Goal: Task Accomplishment & Management: Use online tool/utility

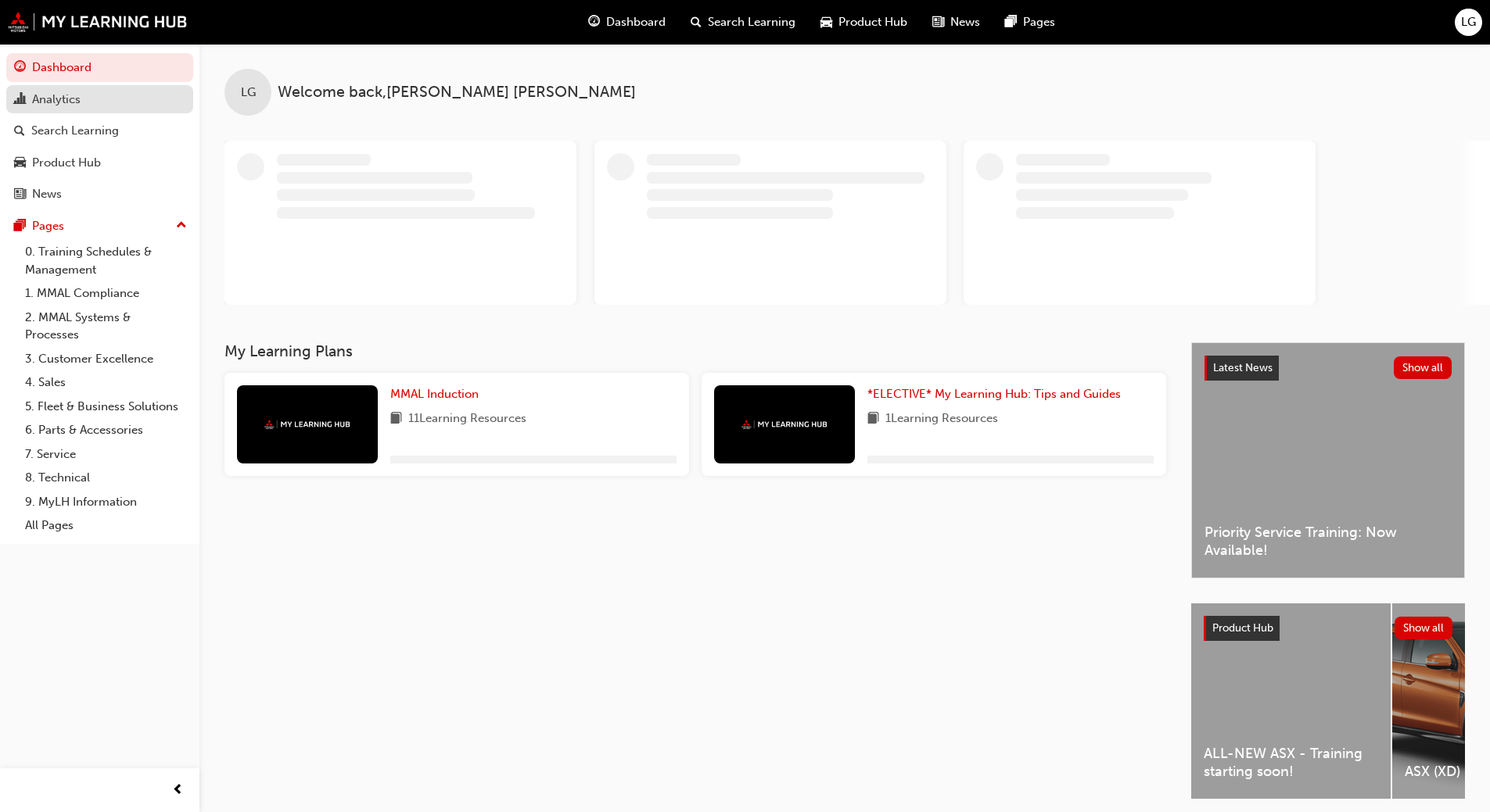
click at [64, 98] on div "Analytics" at bounding box center [57, 99] width 49 height 18
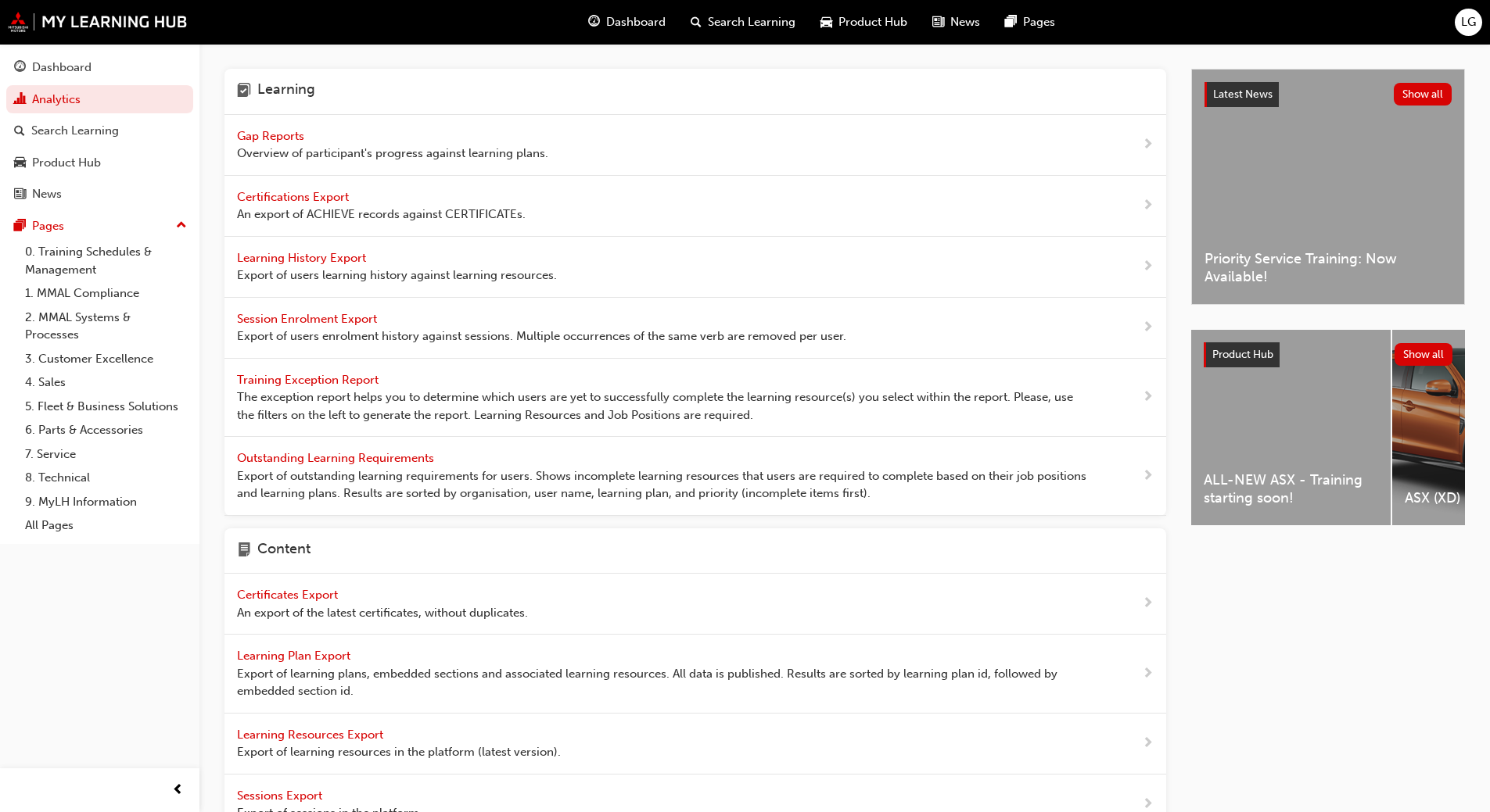
click at [269, 137] on span "Gap Reports" at bounding box center [272, 135] width 70 height 14
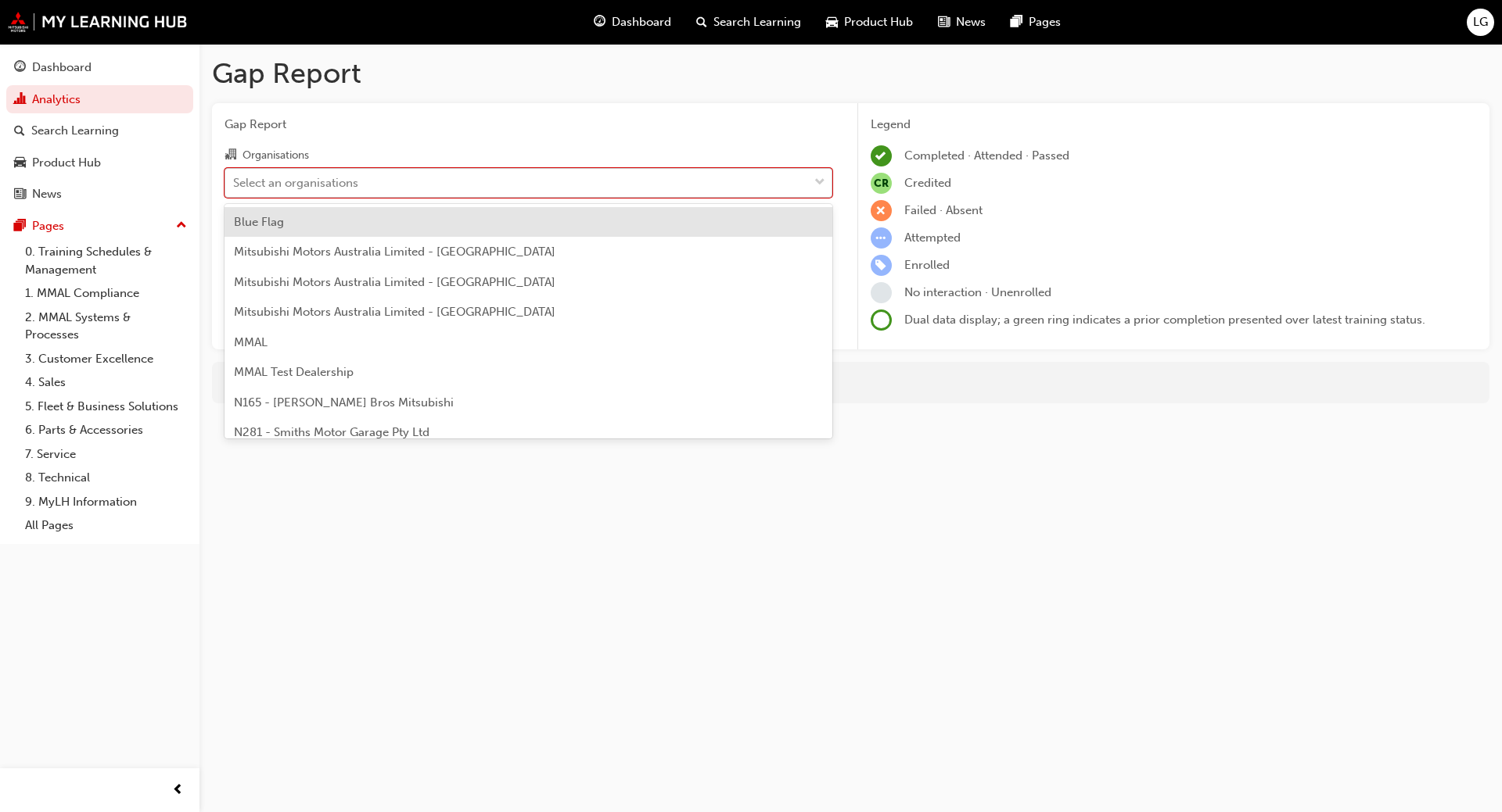
click at [275, 182] on div "Select an organisations" at bounding box center [296, 182] width 125 height 18
click at [235, 182] on input "Organisations option Blue Flag focused, 1 of 202. 202 results available. Use Up…" at bounding box center [234, 182] width 2 height 14
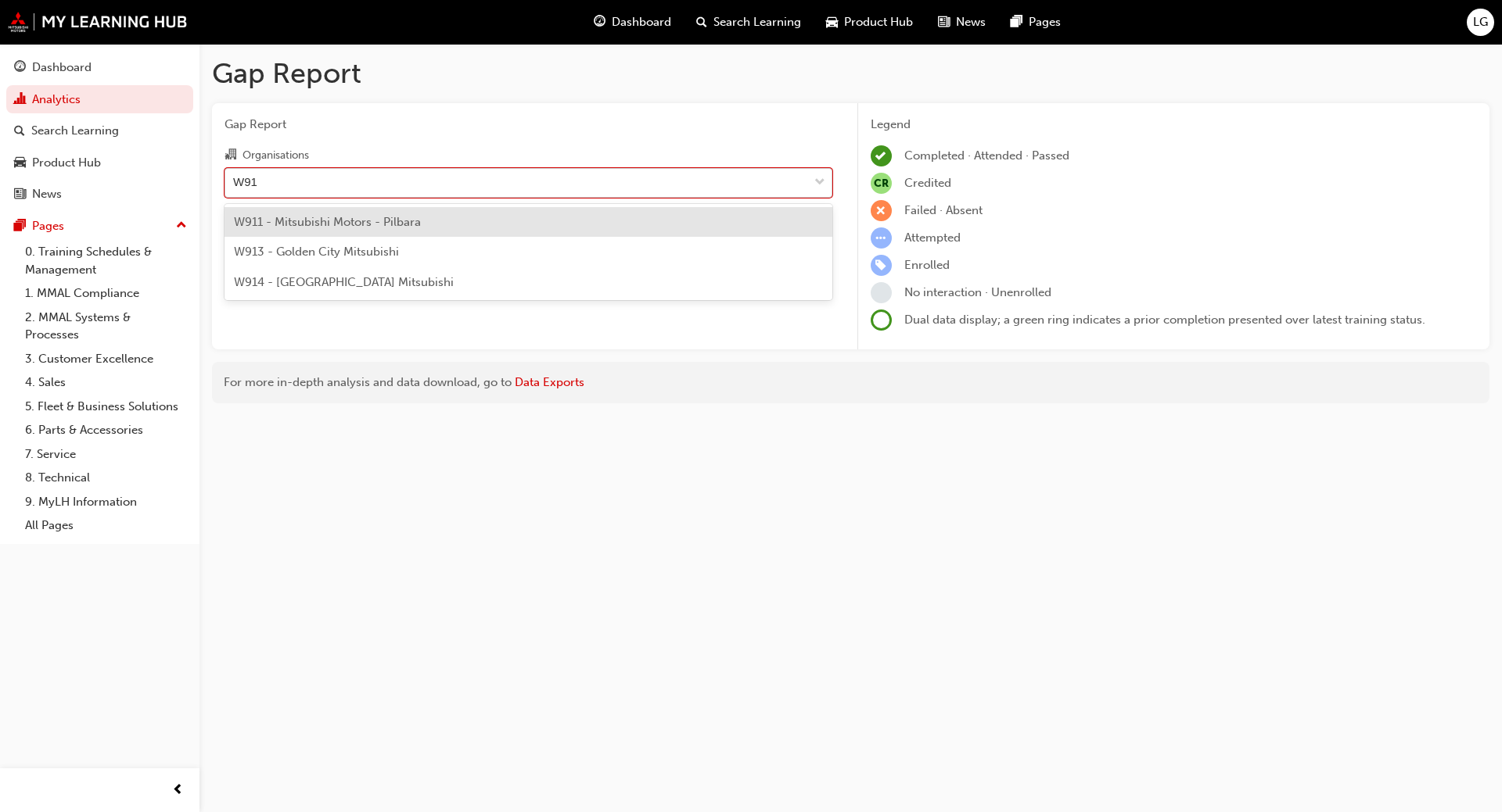
type input "W914"
click at [296, 220] on span "W914 - [GEOGRAPHIC_DATA] Mitsubishi" at bounding box center [343, 222] width 219 height 14
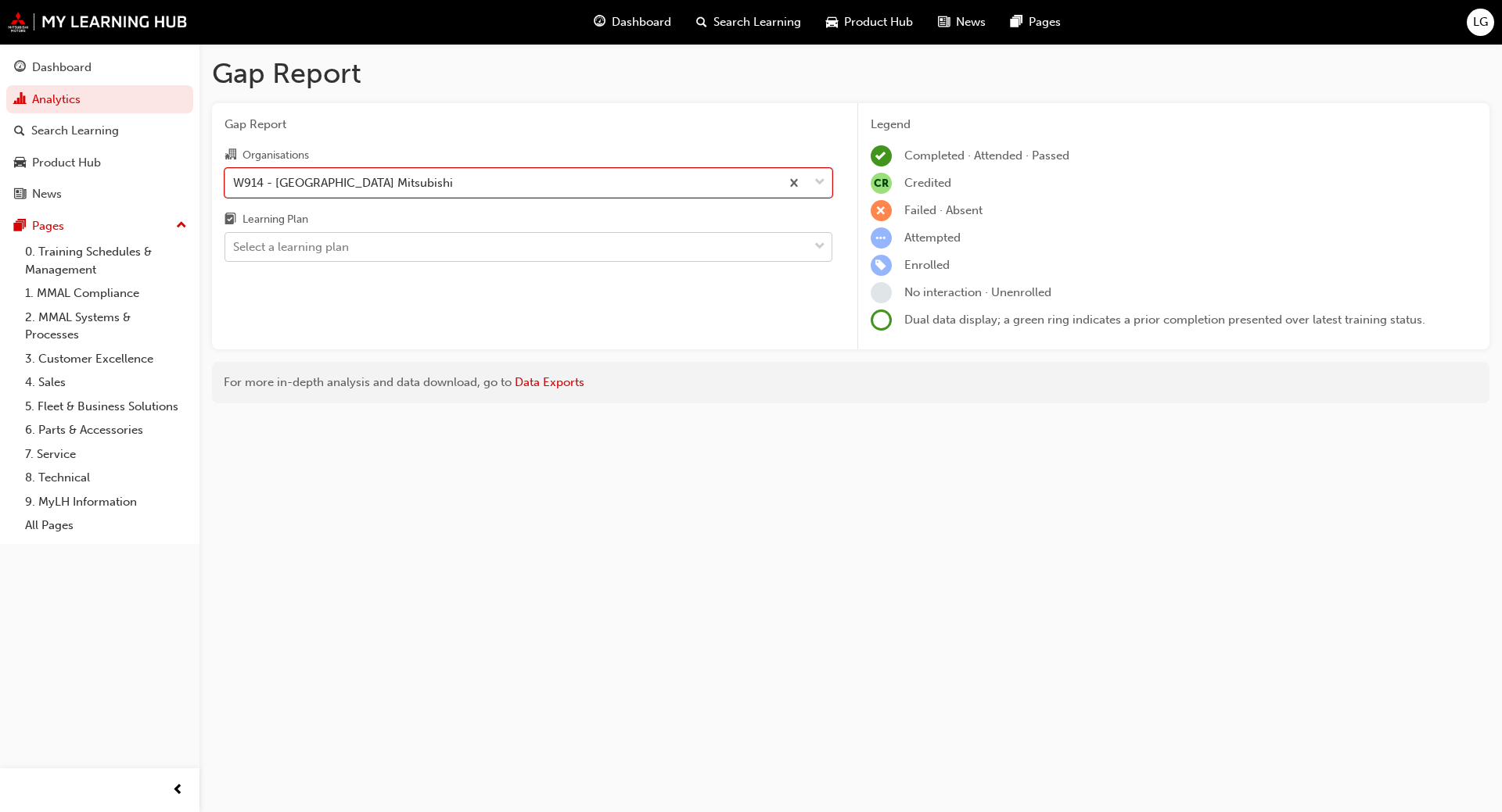
click at [288, 244] on div "Select a learning plan" at bounding box center [291, 248] width 116 height 18
click at [235, 244] on input "Learning Plan Select a learning plan" at bounding box center [234, 247] width 2 height 14
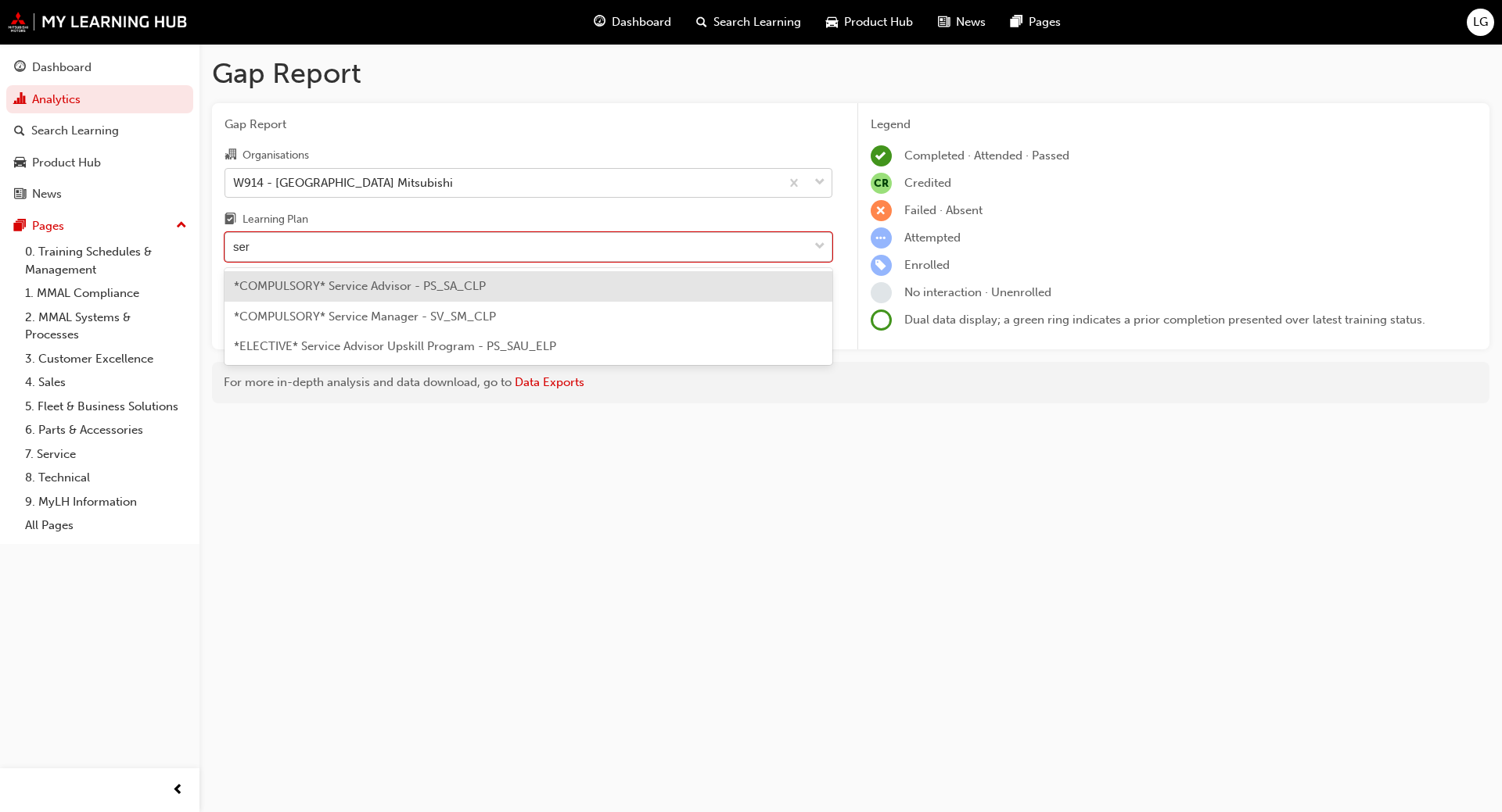
type input "serv"
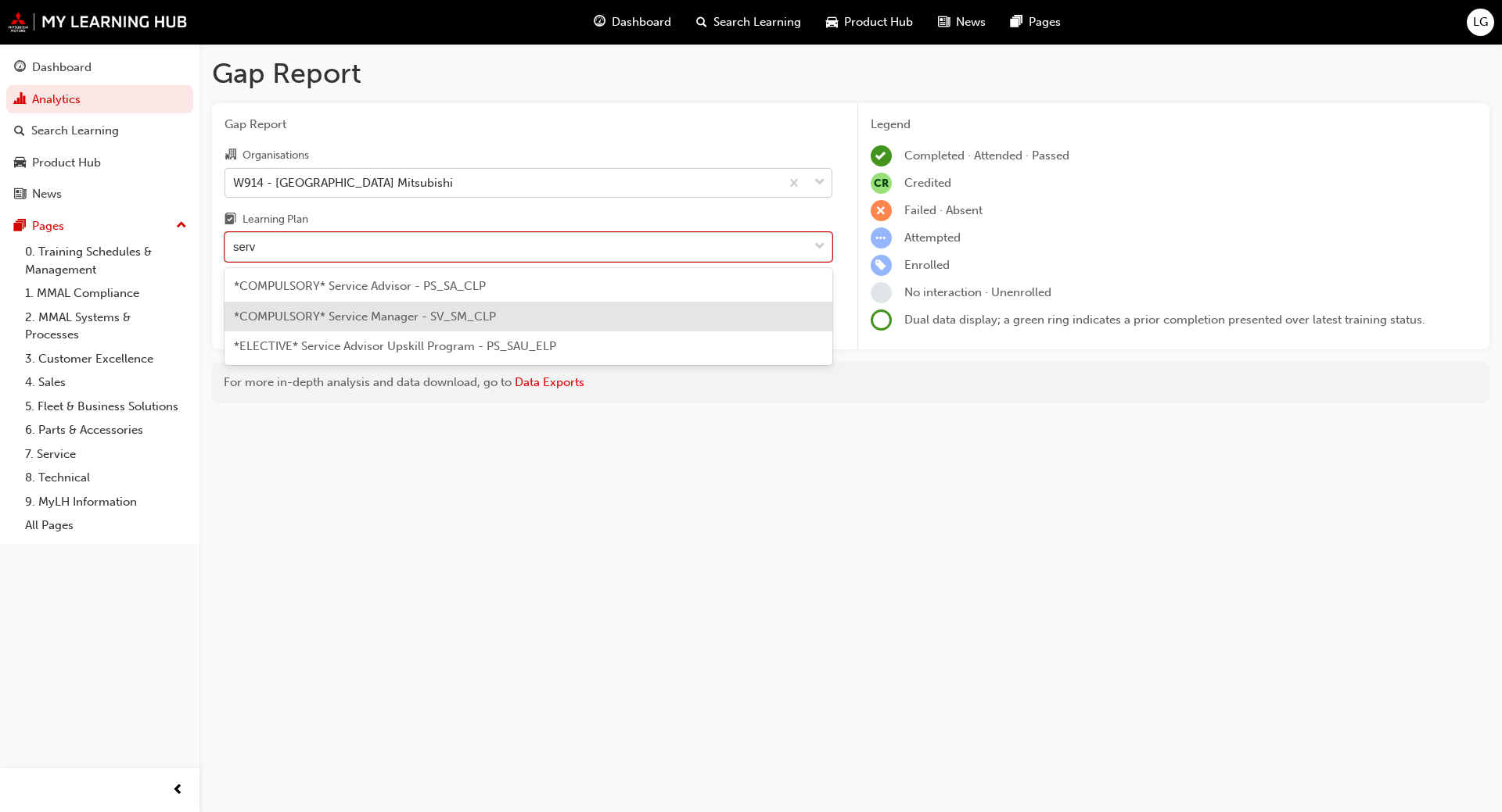
click at [317, 313] on span "*COMPULSORY* Service Manager - SV_SM_CLP" at bounding box center [365, 317] width 262 height 14
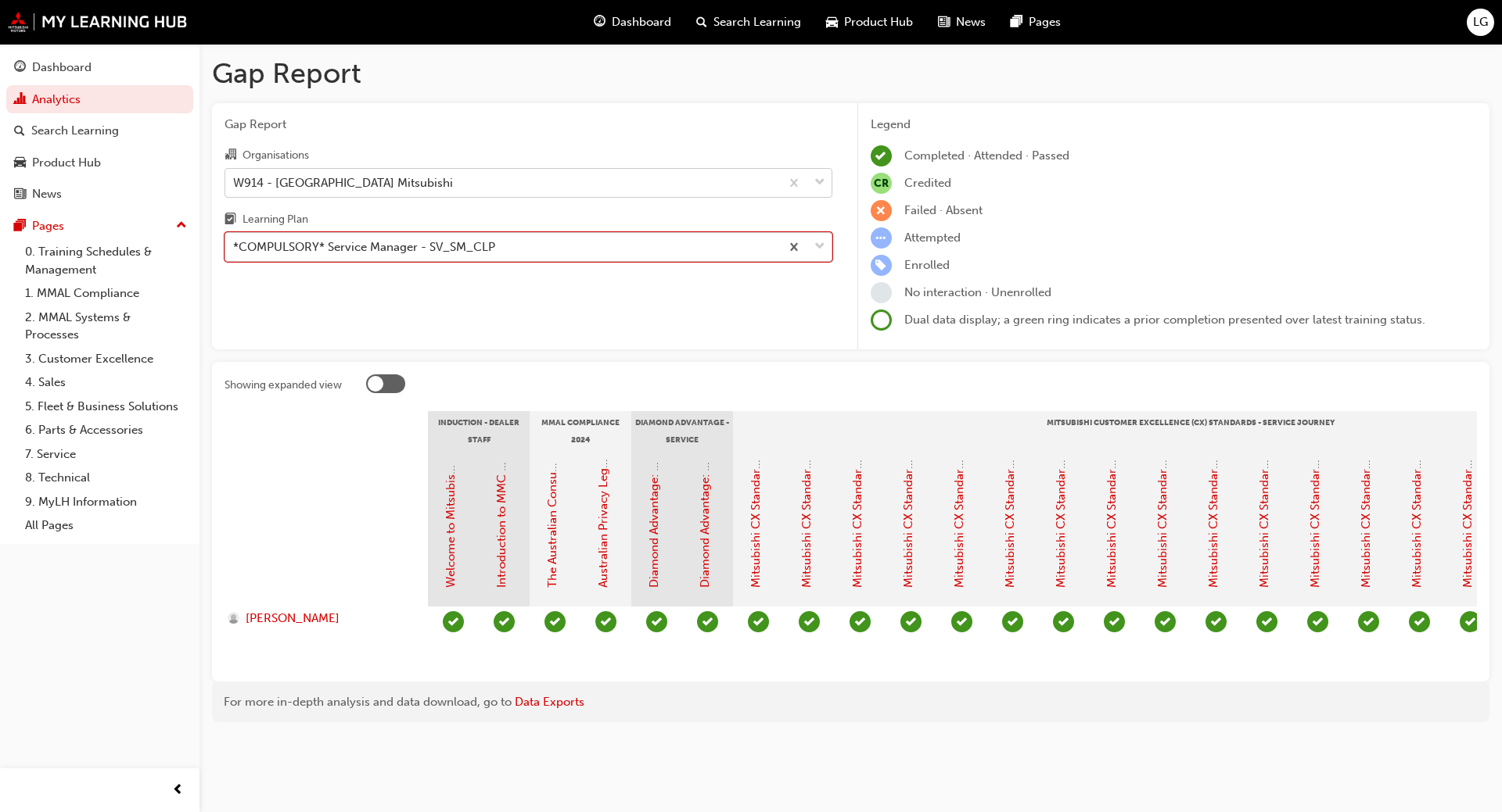
scroll to position [0, 583]
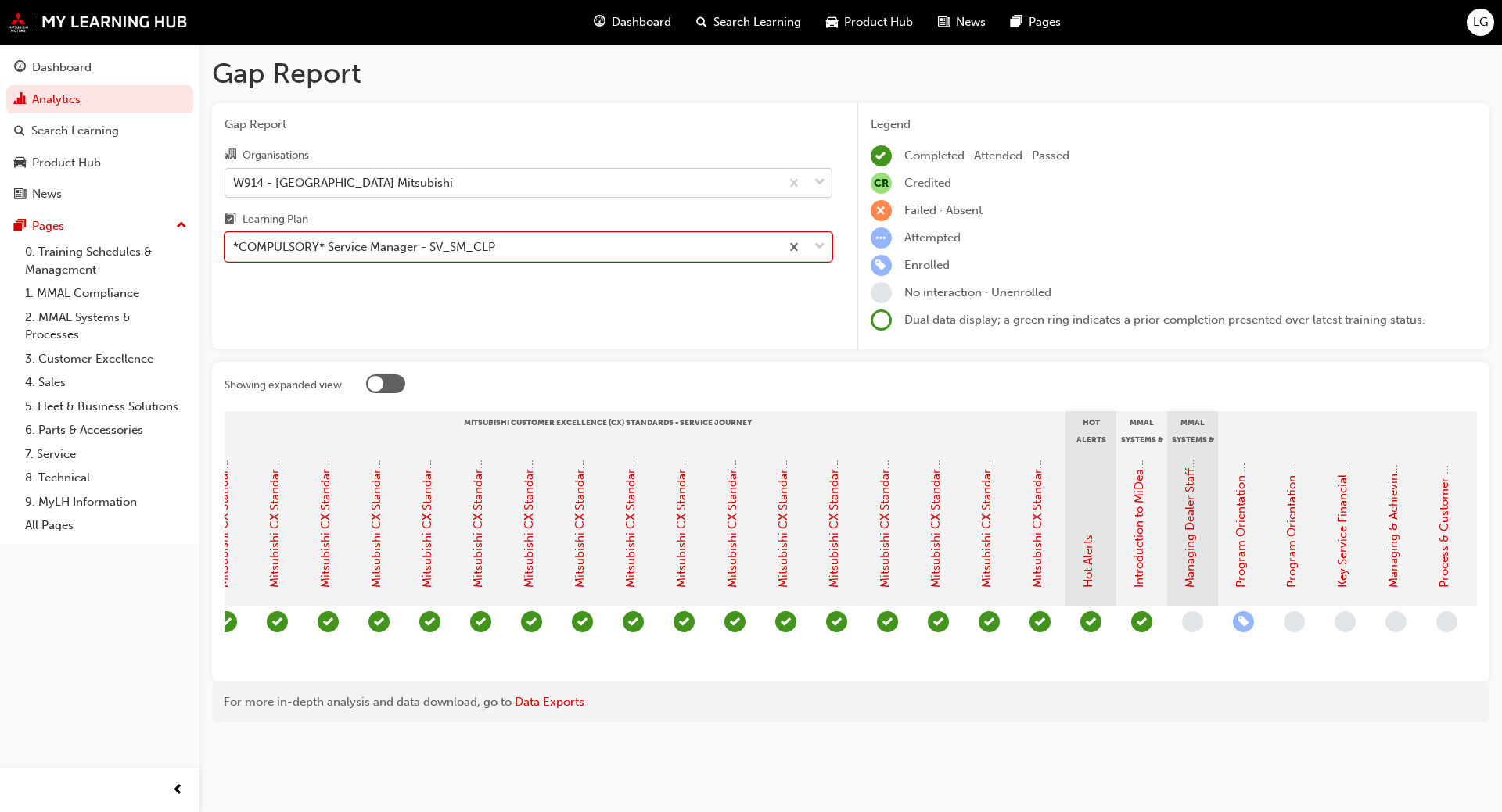
click at [391, 252] on div "*COMPULSORY* Service Manager - SV_SM_CLP" at bounding box center [364, 248] width 262 height 18
click at [235, 252] on input "Learning Plan option *COMPULSORY* Service Manager - SV_SM_CLP, selected. 0 resu…" at bounding box center [234, 247] width 2 height 14
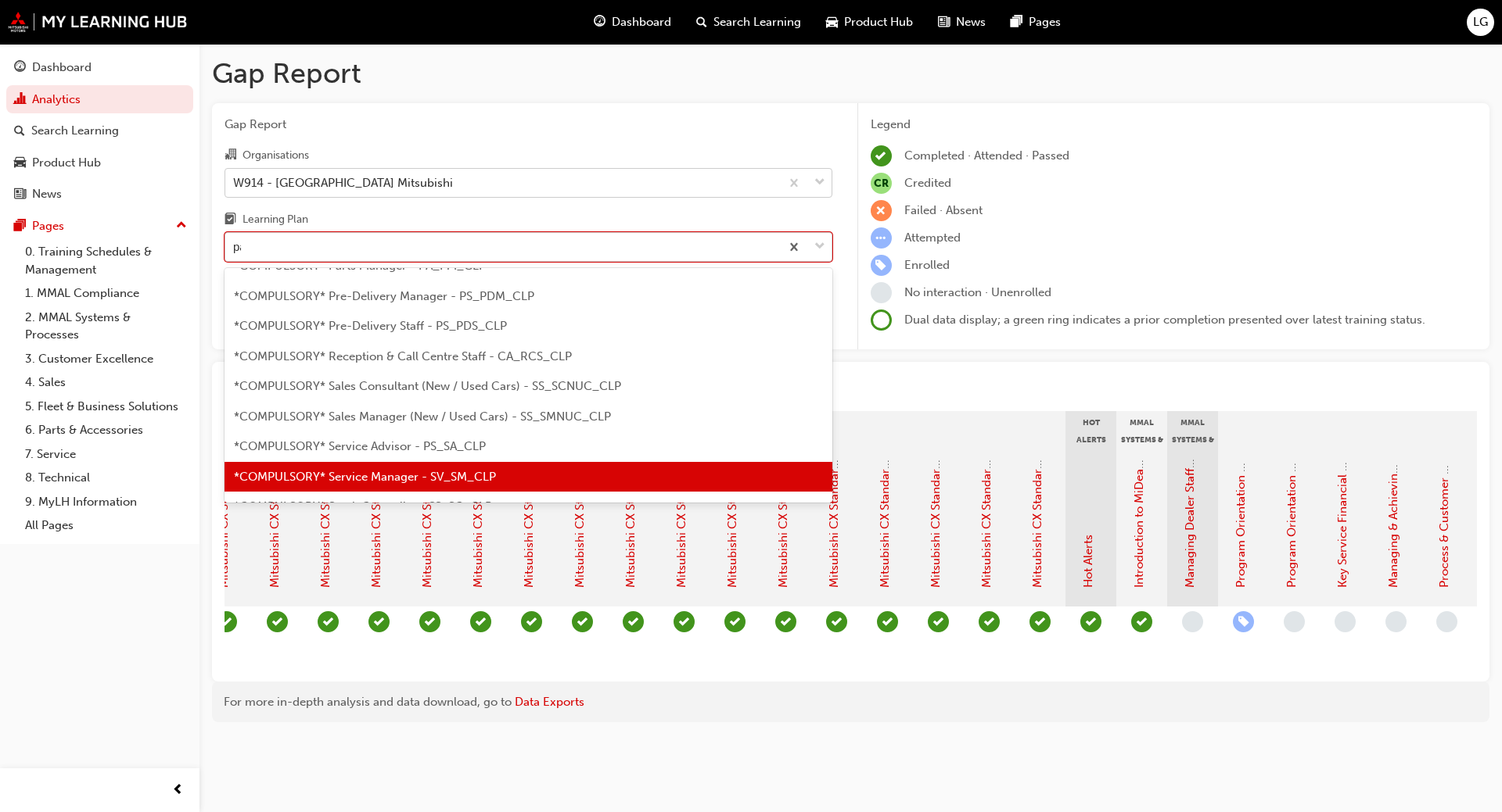
scroll to position [0, 0]
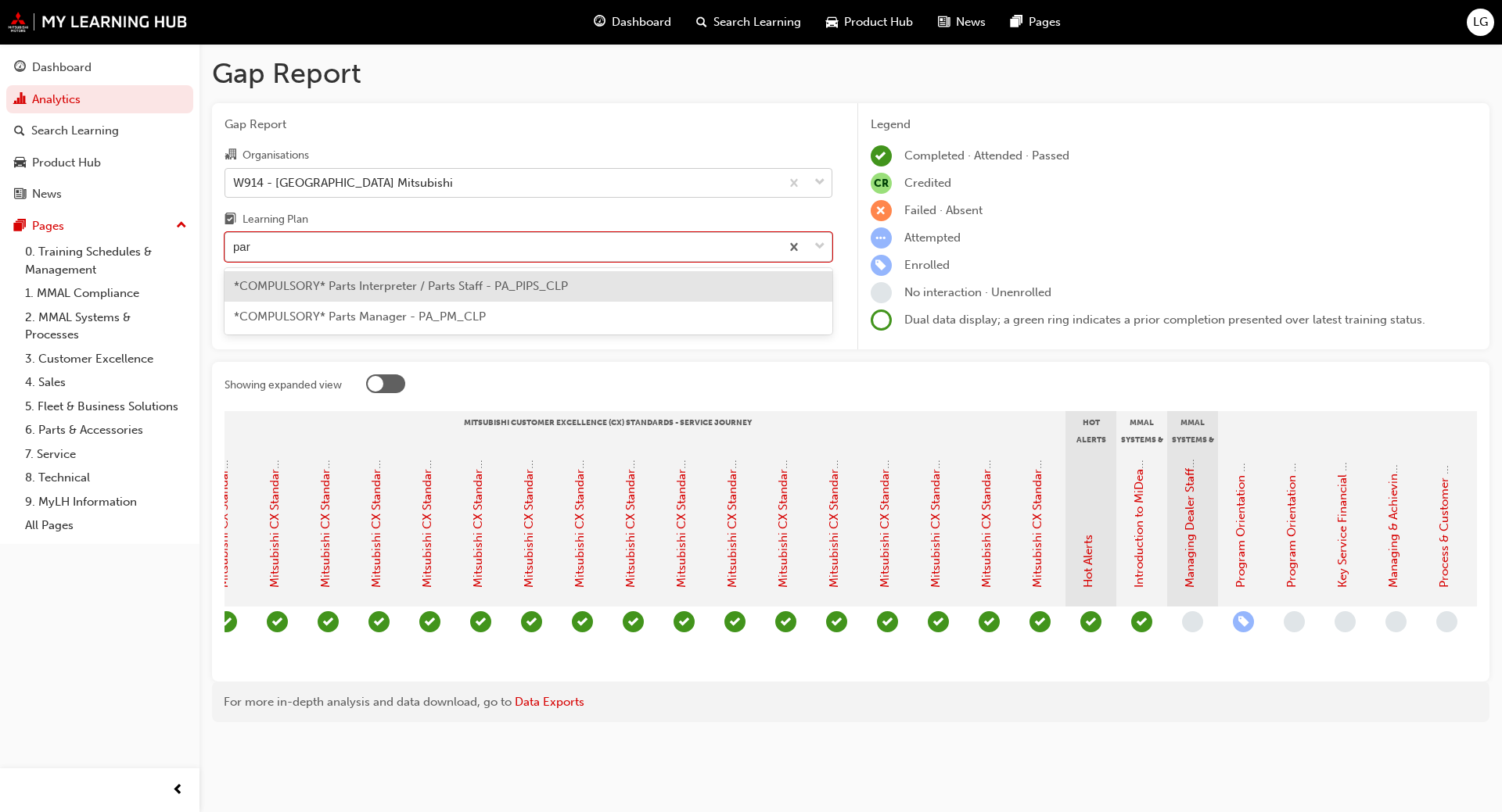
type input "part"
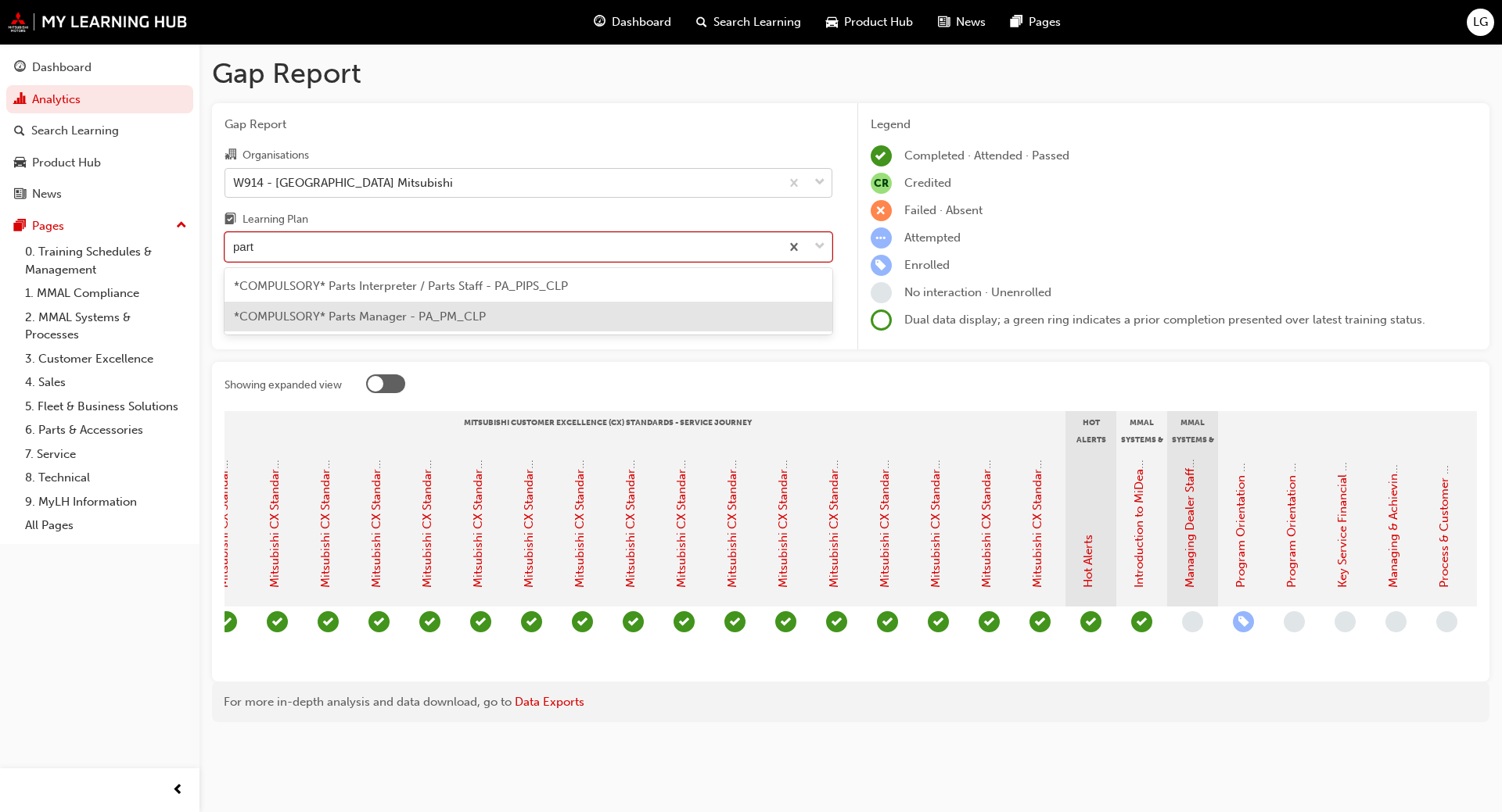
click at [388, 314] on span "*COMPULSORY* Parts Manager - PA_PM_CLP" at bounding box center [360, 317] width 252 height 14
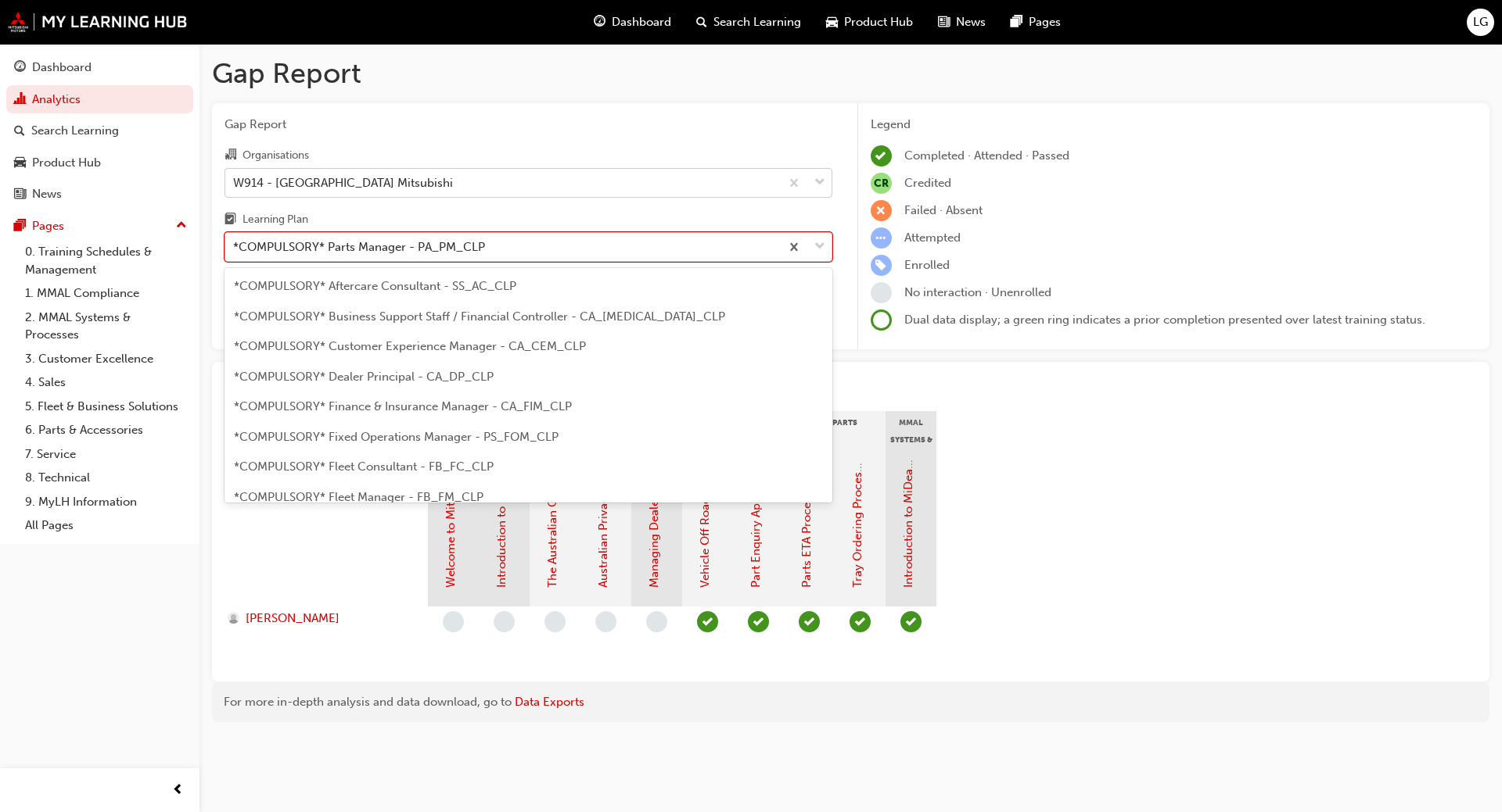
click at [391, 246] on div "*COMPULSORY* Parts Manager - PA_PM_CLP" at bounding box center [359, 248] width 252 height 18
click at [235, 246] on input "Learning Plan option *COMPULSORY* Parts Manager - PA_PM_CLP, selected. option *…" at bounding box center [234, 247] width 2 height 14
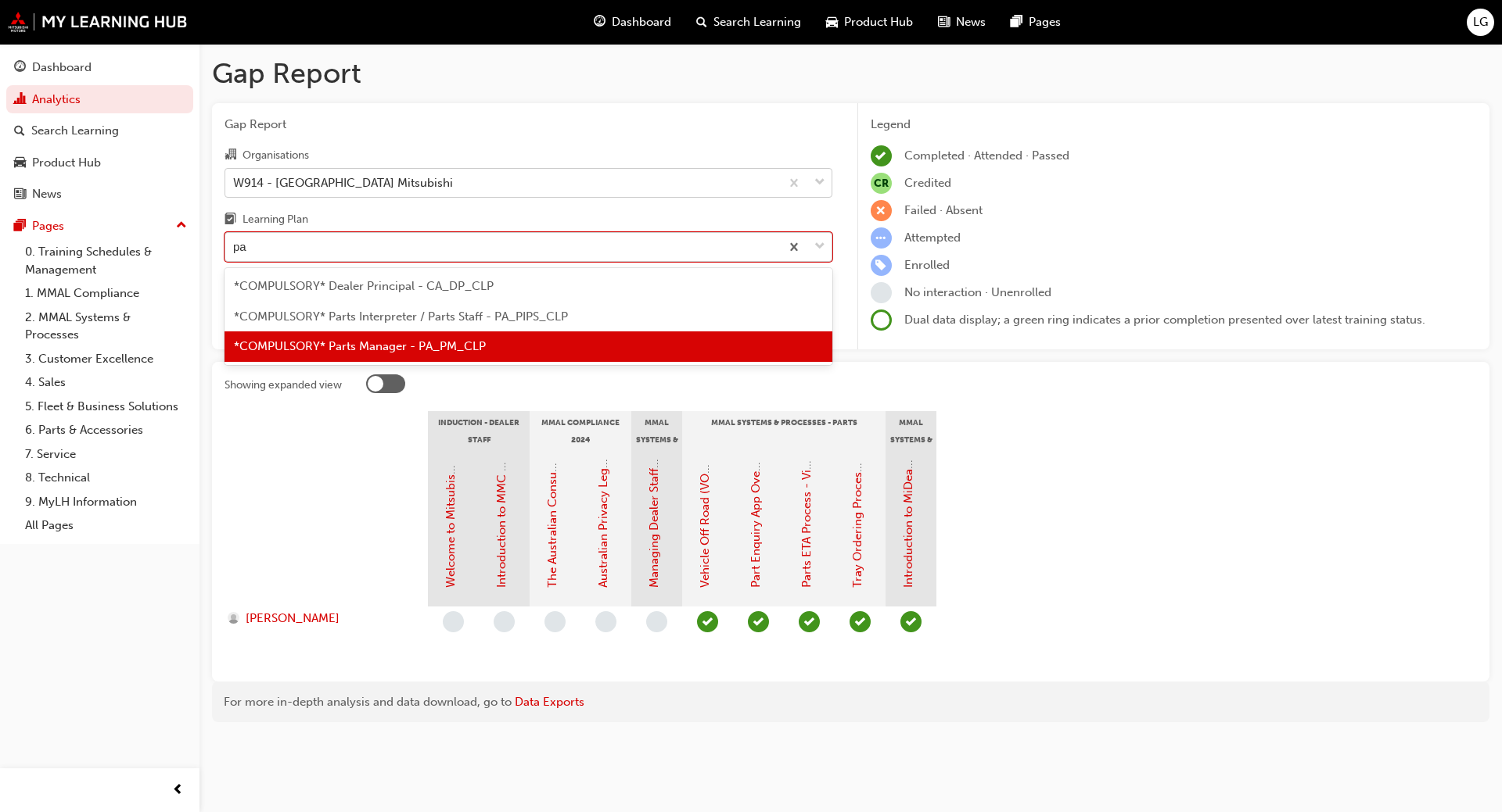
type input "par"
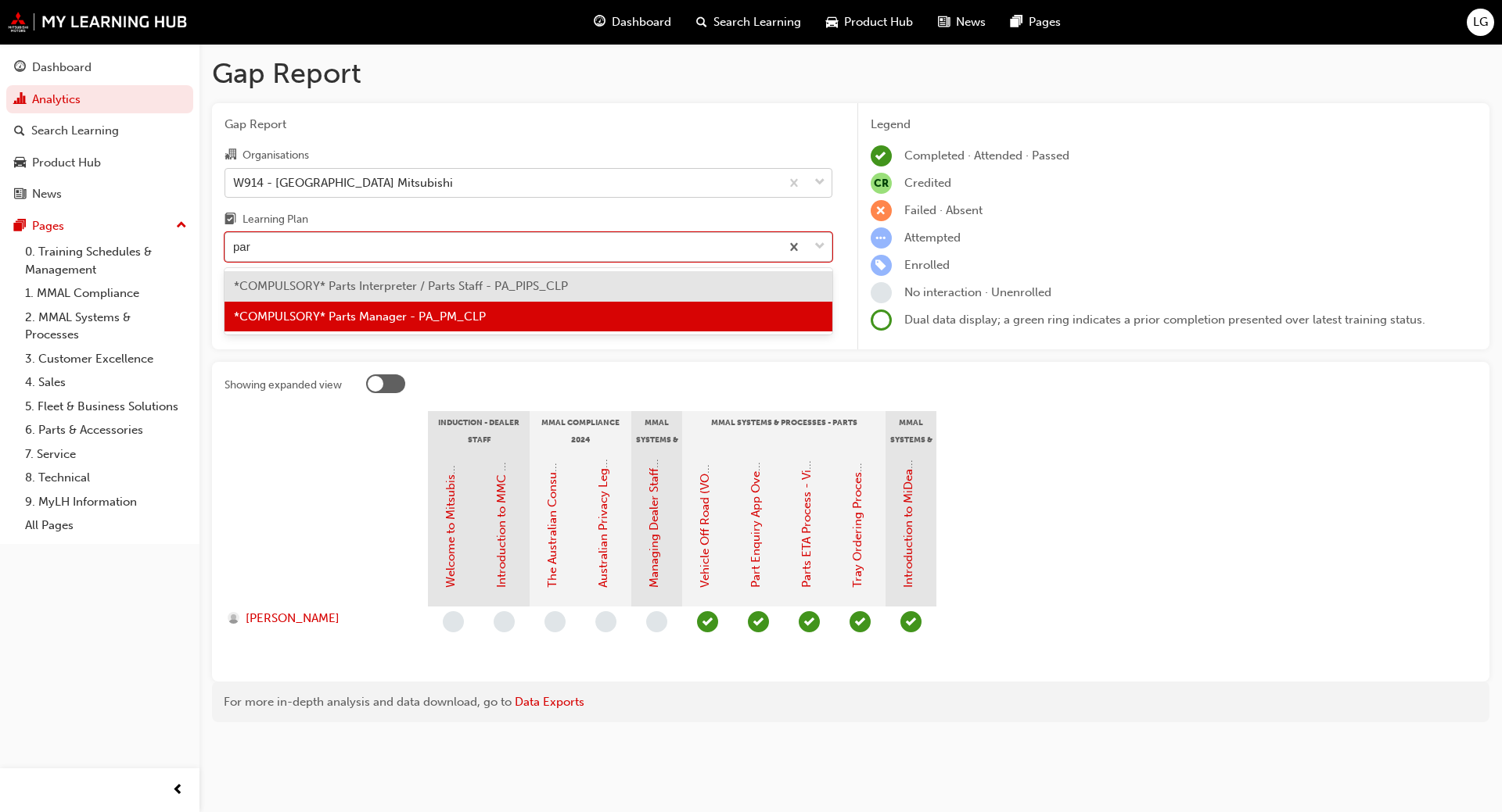
click at [394, 294] on div "*COMPULSORY* Parts Interpreter / Parts Staff - PA_PIPS_CLP" at bounding box center [528, 286] width 608 height 30
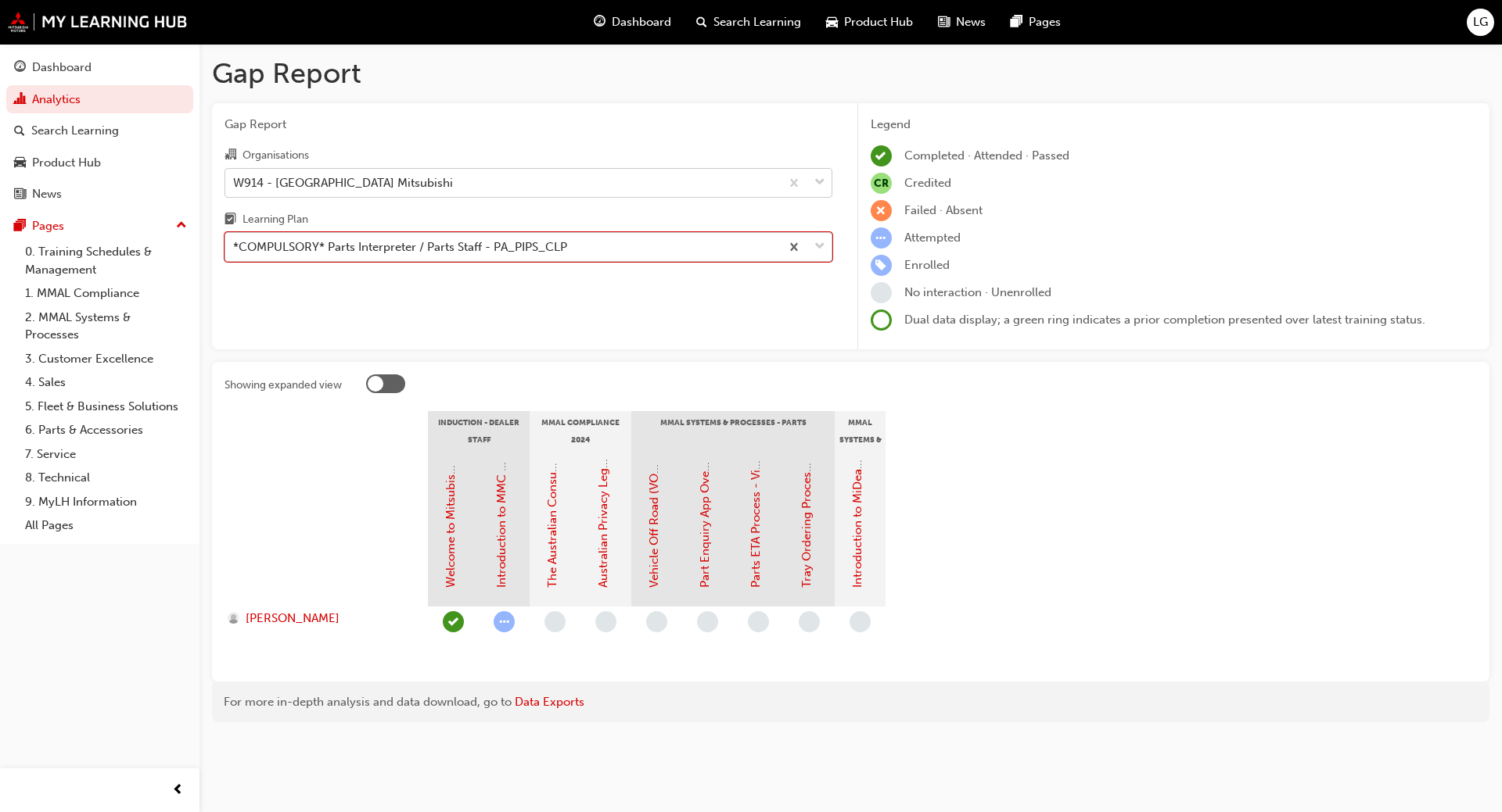
click at [268, 246] on div "*COMPULSORY* Parts Interpreter / Parts Staff - PA_PIPS_CLP" at bounding box center [400, 248] width 335 height 18
click at [235, 246] on input "Learning Plan option *COMPULSORY* Parts Interpreter / Parts Staff - PA_PIPS_CLP…" at bounding box center [234, 247] width 2 height 14
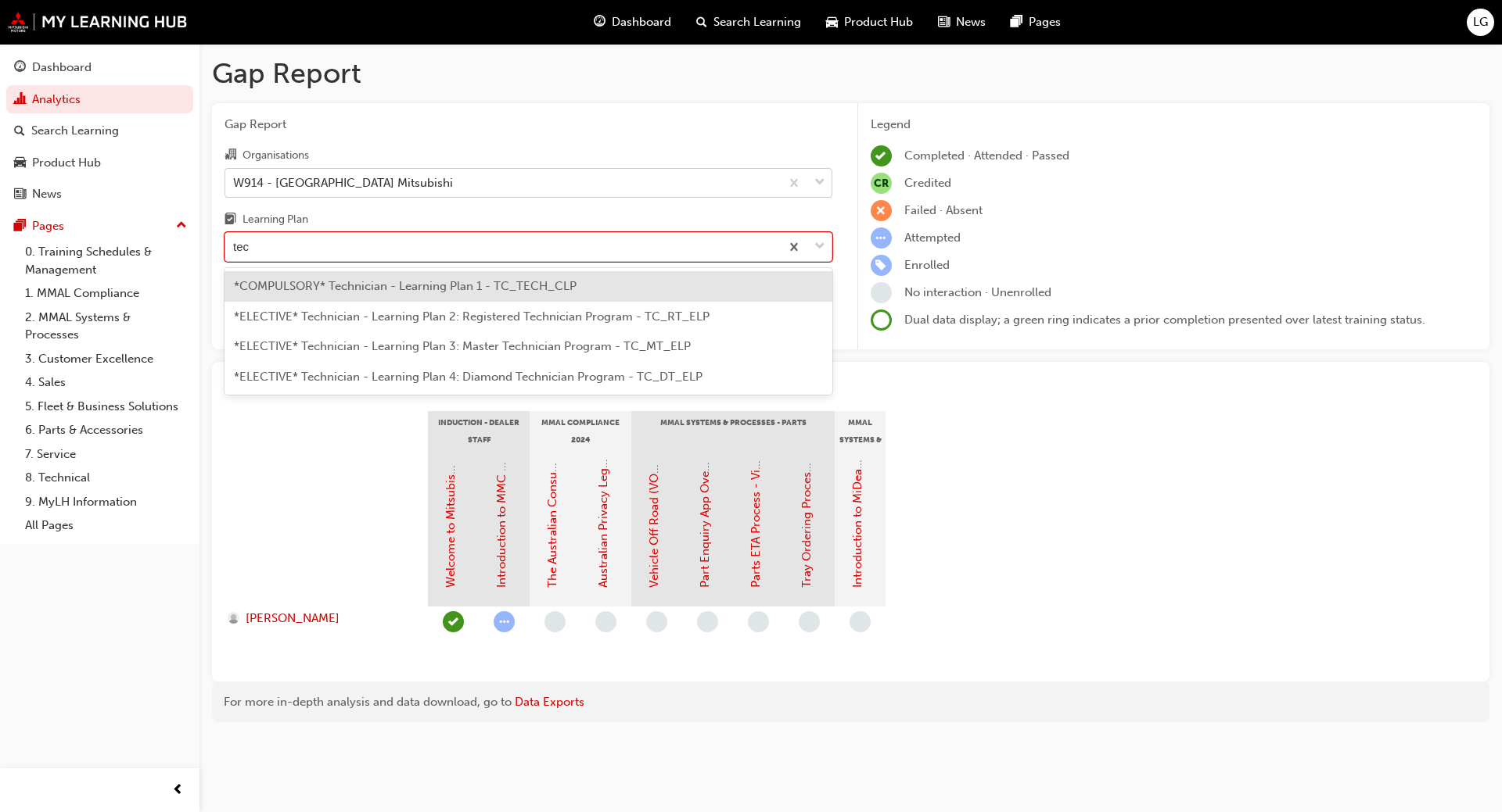
type input "tech"
click at [281, 285] on span "*COMPULSORY* Technician - Learning Plan 1 - TC_TECH_CLP" at bounding box center [405, 286] width 342 height 14
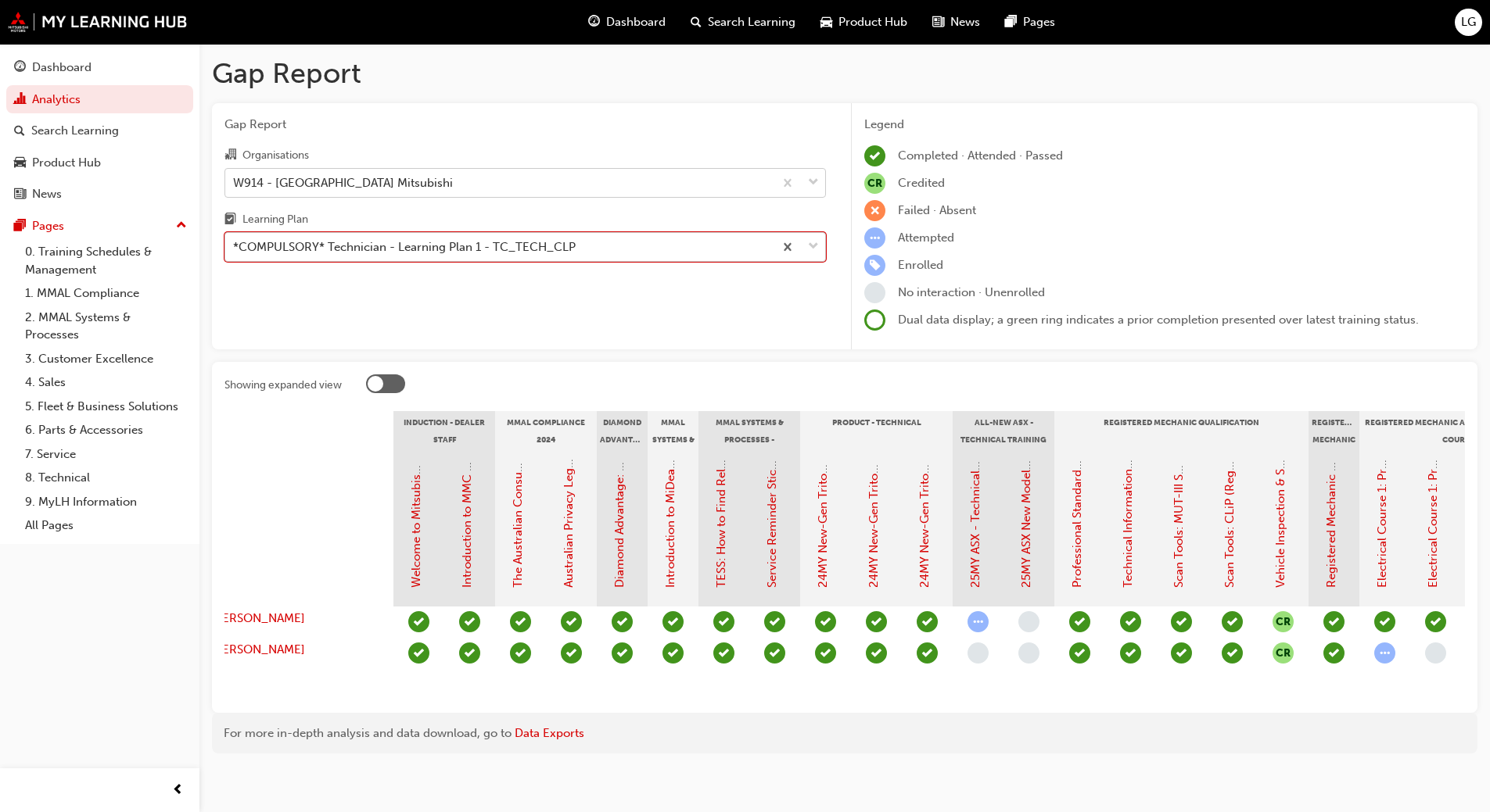
scroll to position [0, 31]
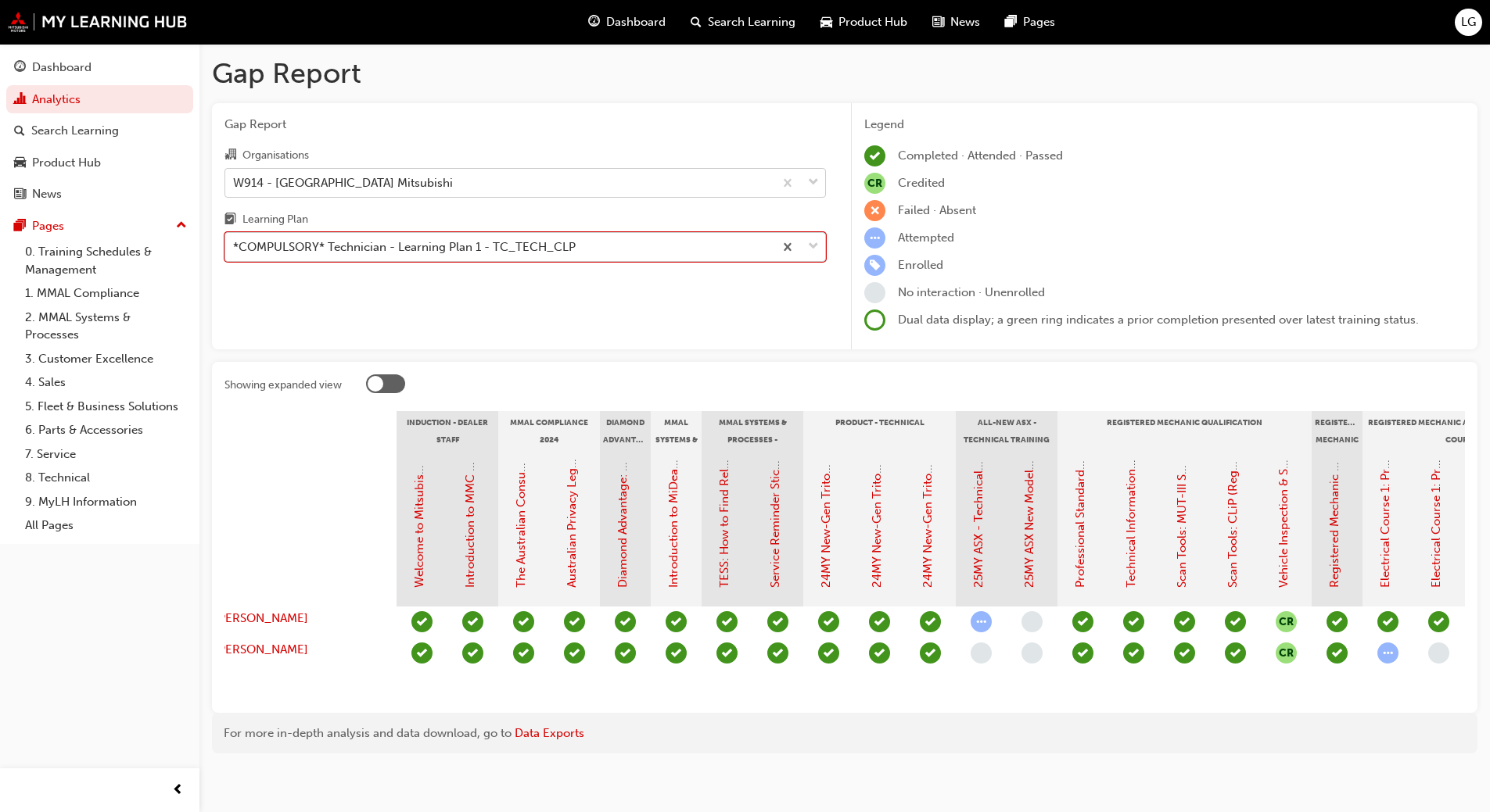
click at [358, 247] on div "*COMPULSORY* Technician - Learning Plan 1 - TC_TECH_CLP" at bounding box center [404, 248] width 342 height 18
click at [235, 247] on input "Learning Plan option *COMPULSORY* Technician - Learning Plan 1 - TC_TECH_CLP, s…" at bounding box center [234, 247] width 2 height 14
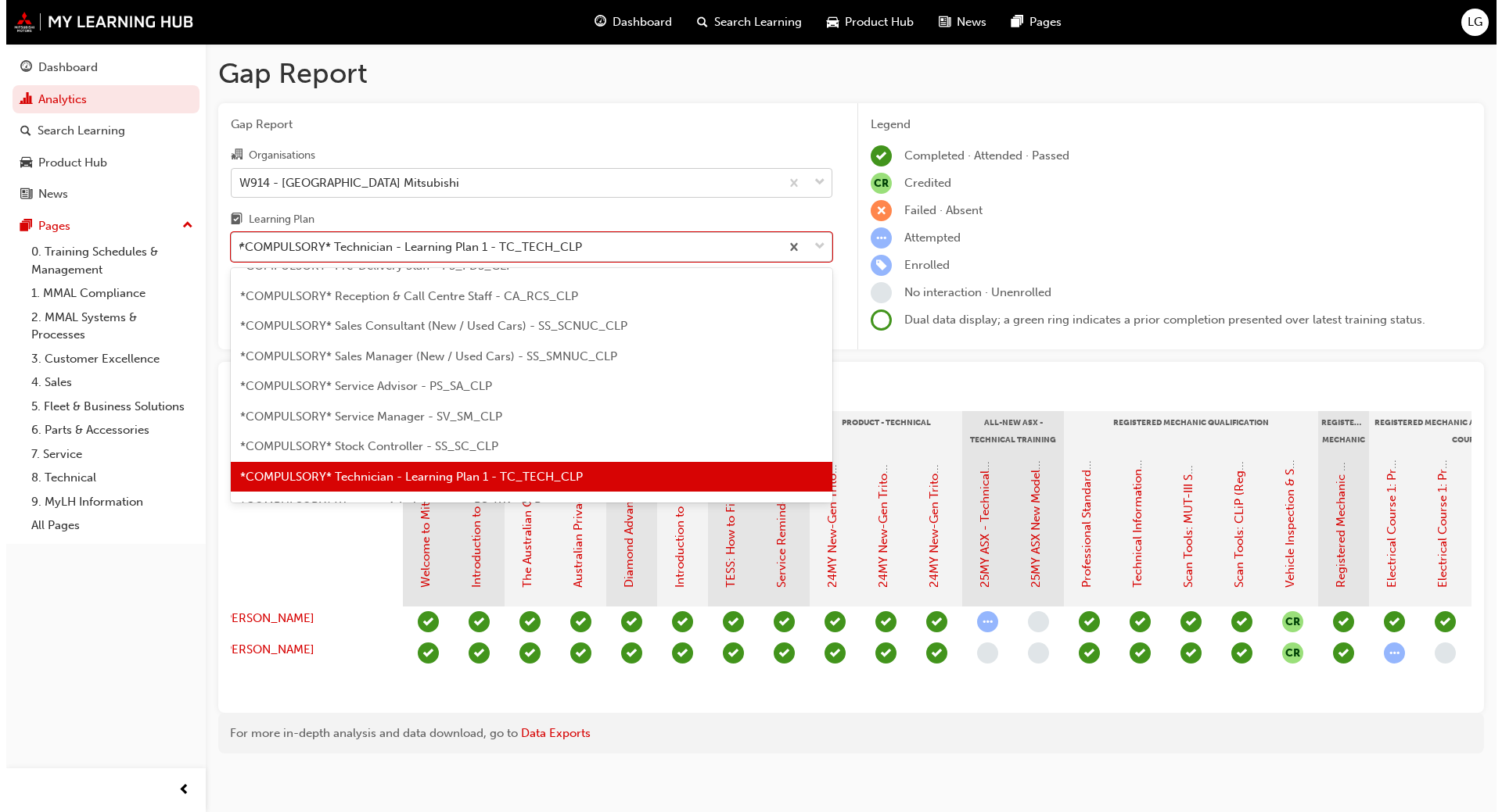
scroll to position [0, 0]
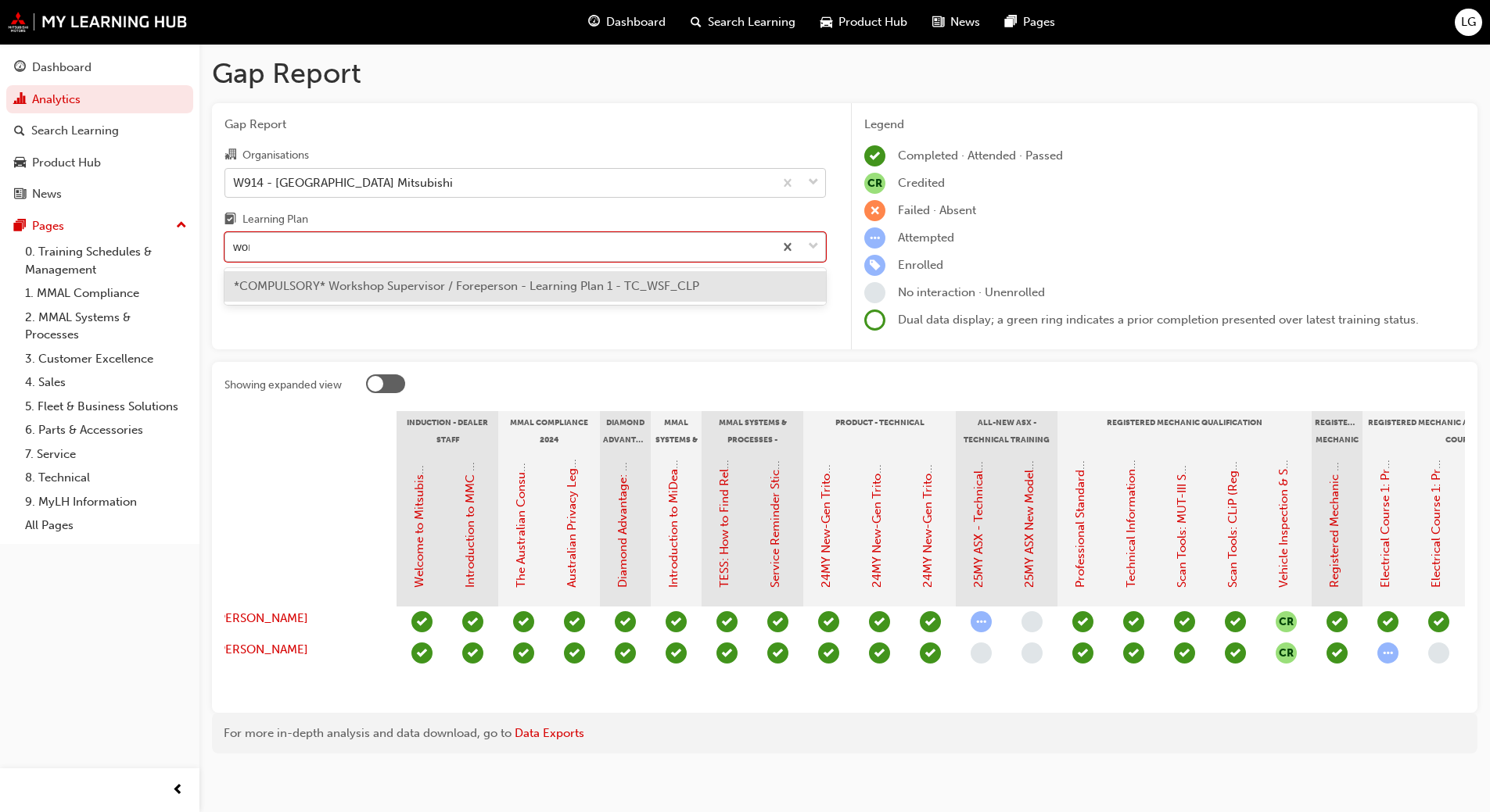
type input "work"
click at [360, 290] on span "*COMPULSORY* Workshop Supervisor / Foreperson - Learning Plan 1 - TC_WSF_CLP" at bounding box center [466, 286] width 465 height 14
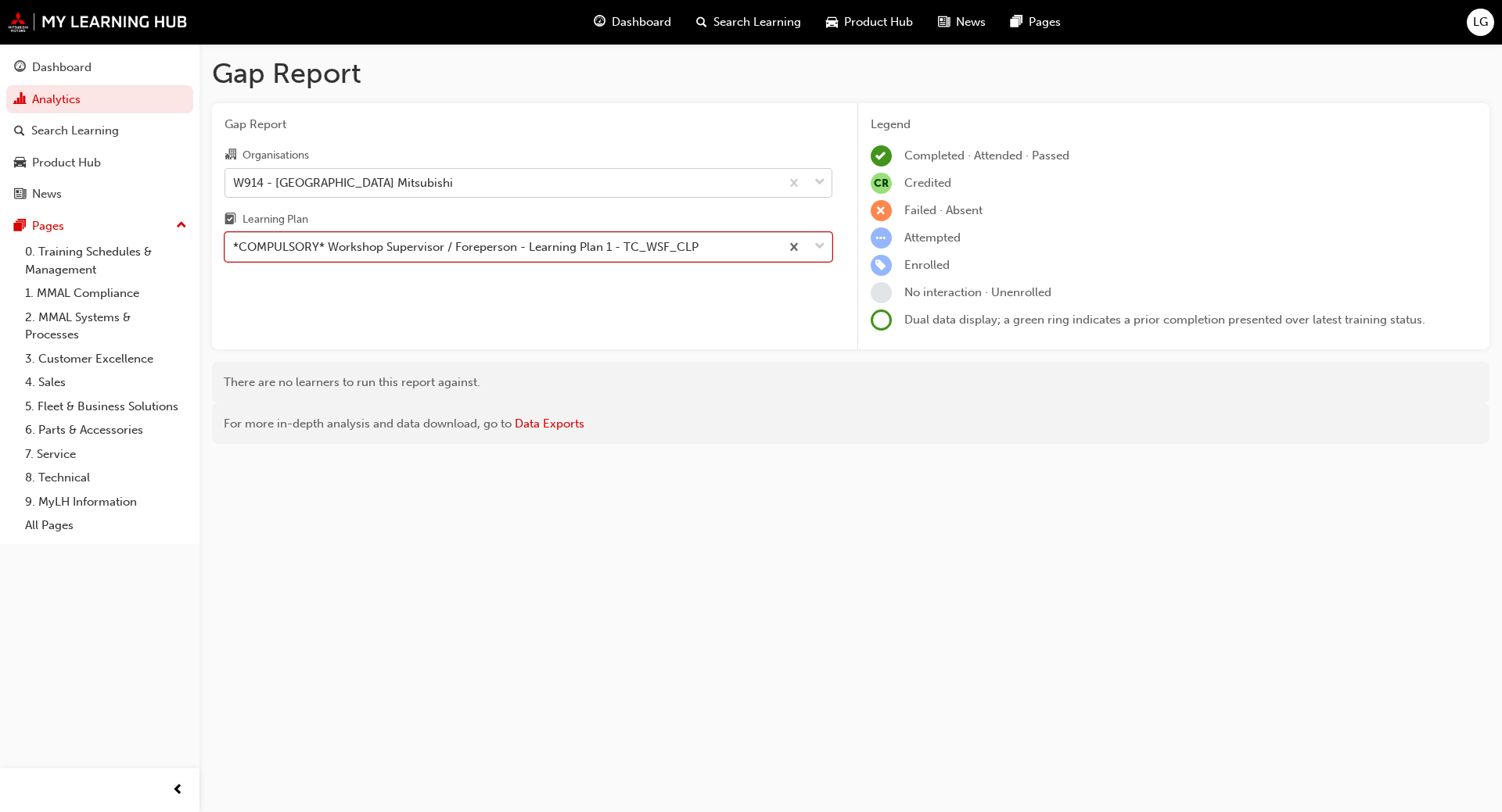
click at [359, 251] on div "*COMPULSORY* Workshop Supervisor / Foreperson - Learning Plan 1 - TC_WSF_CLP" at bounding box center [465, 248] width 465 height 18
click at [235, 251] on input "Learning Plan option *COMPULSORY* Workshop Supervisor / Foreperson - Learning P…" at bounding box center [234, 247] width 2 height 14
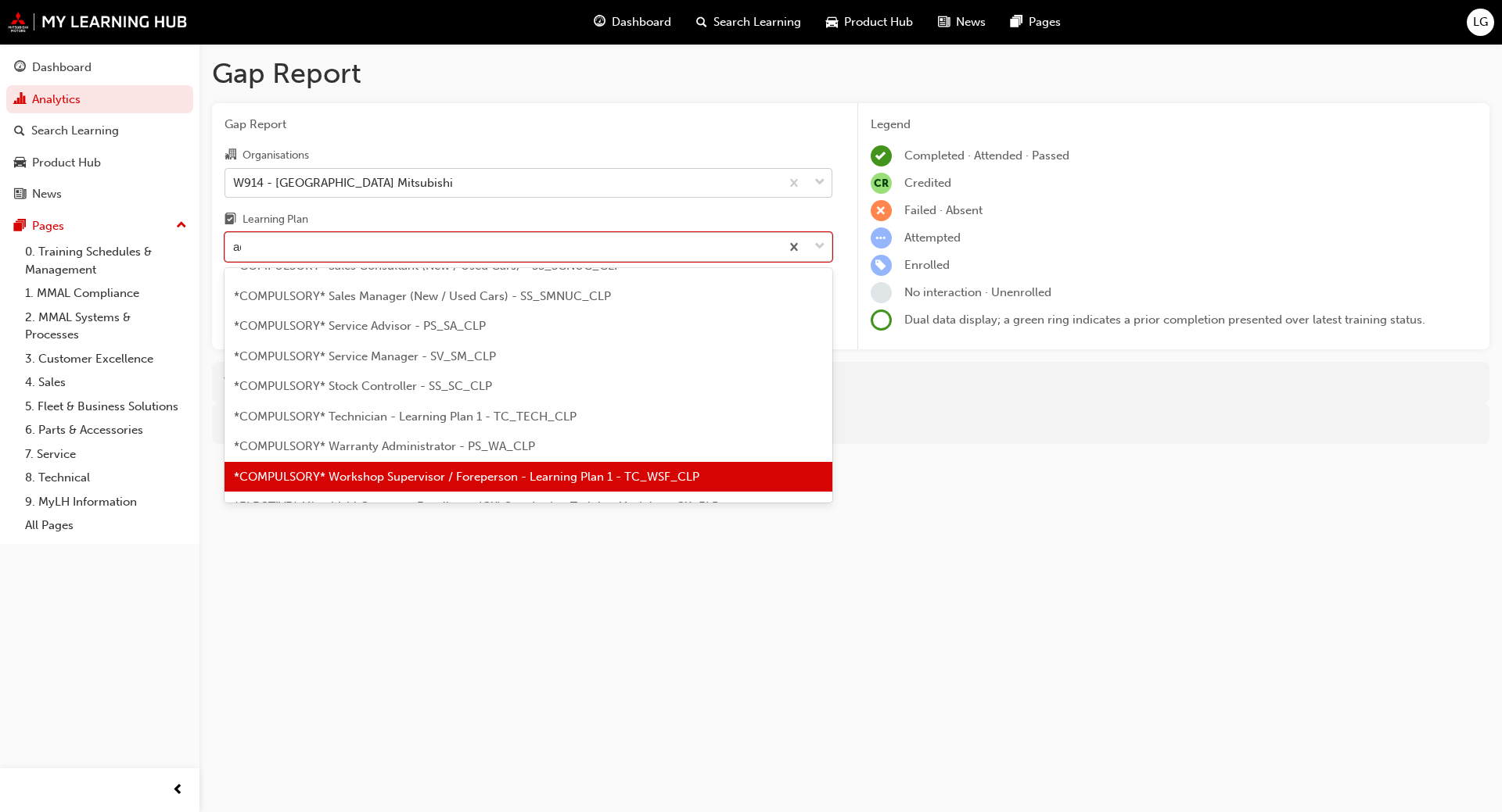
scroll to position [73, 0]
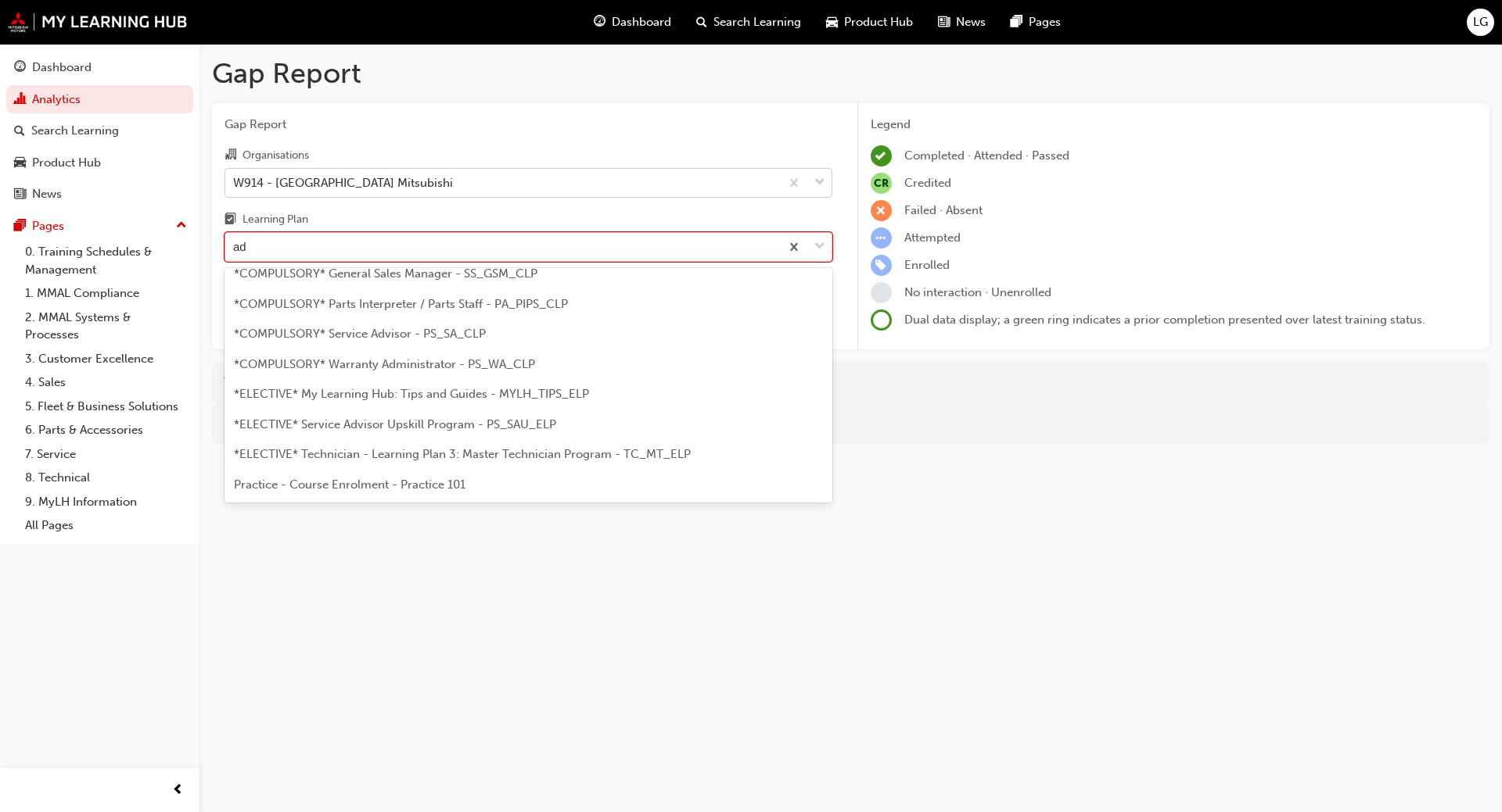
type input "adv"
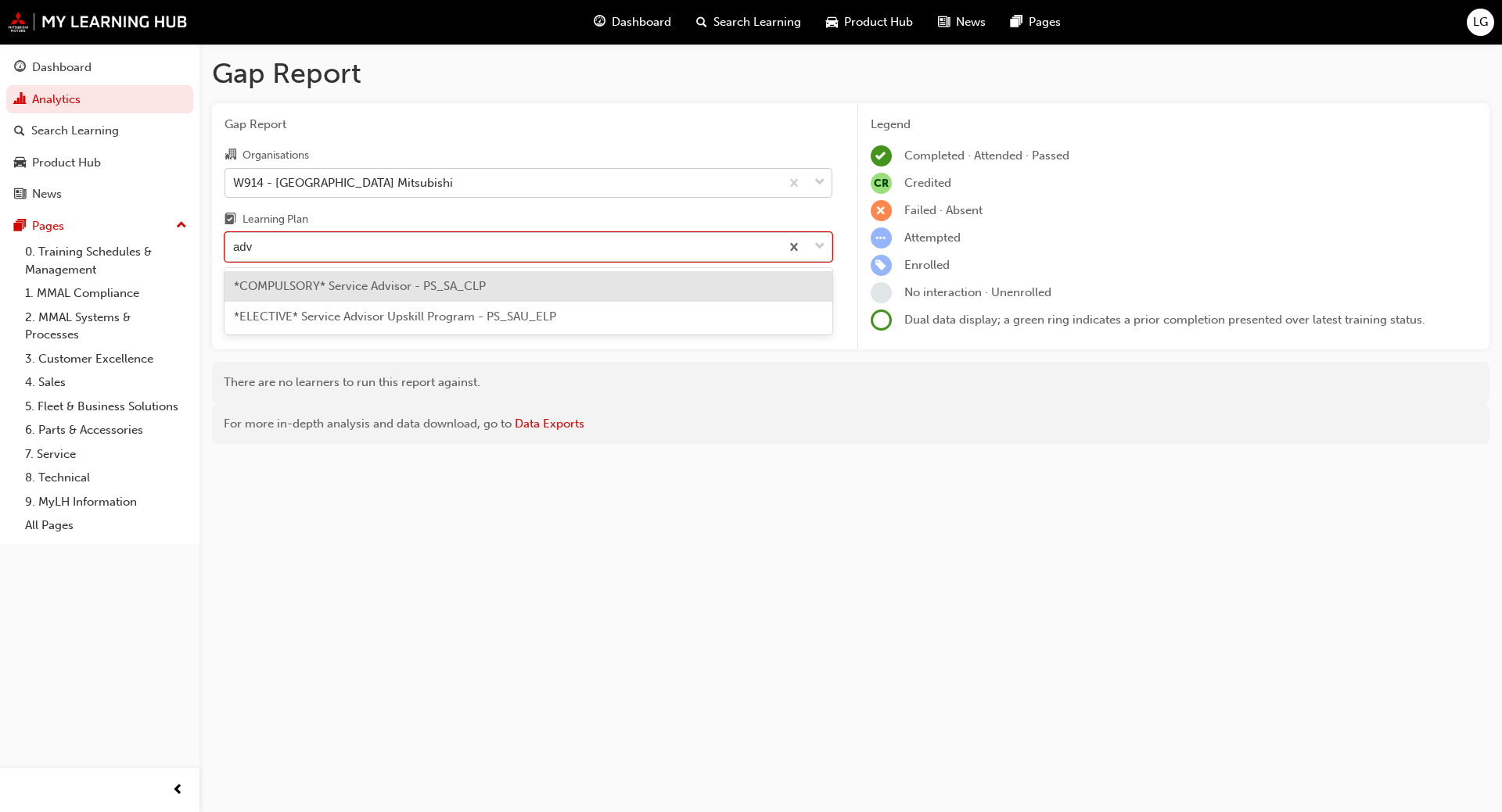
click at [361, 287] on span "*COMPULSORY* Service Advisor - PS_SA_CLP" at bounding box center [360, 286] width 252 height 14
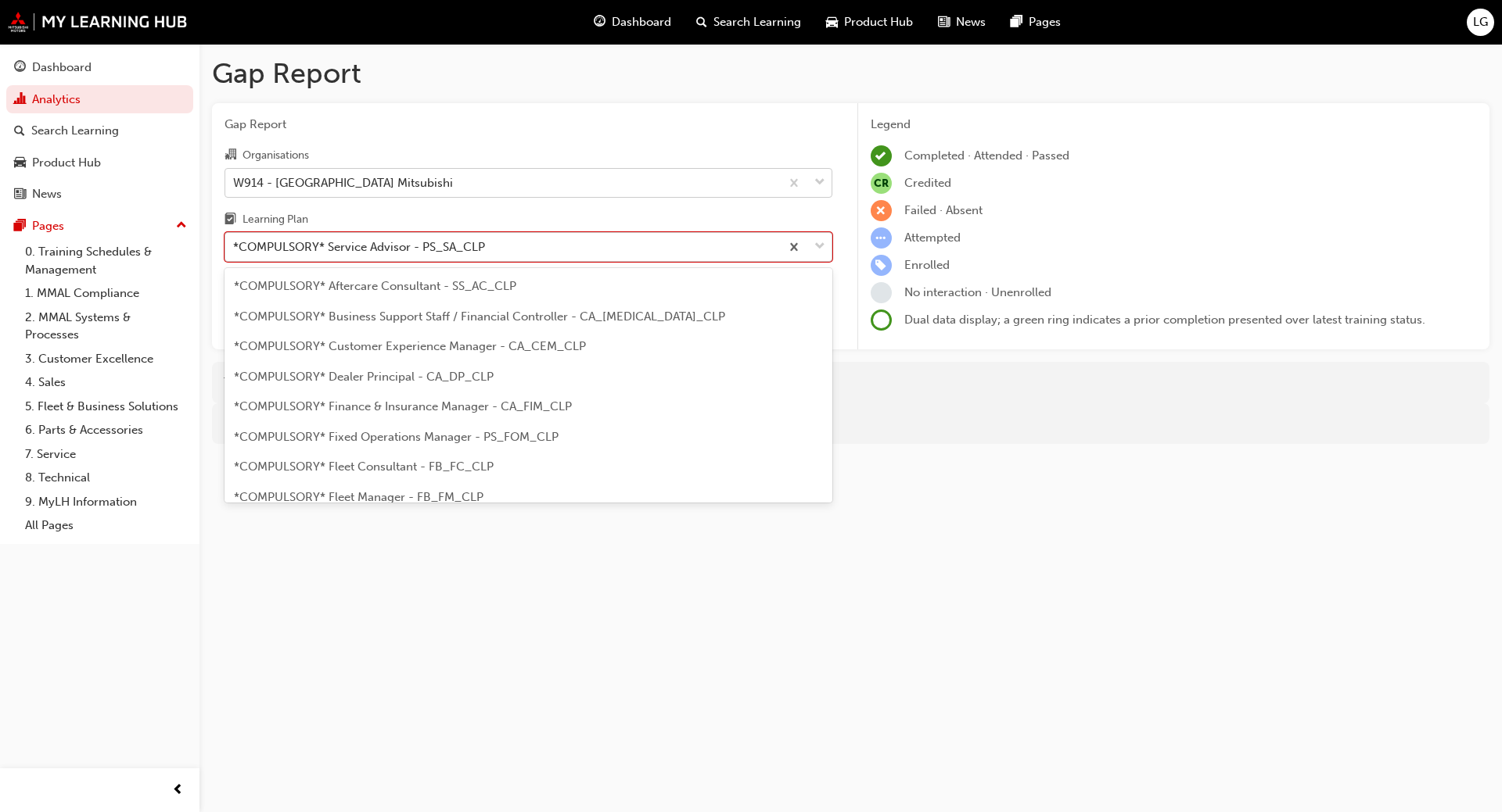
scroll to position [351, 0]
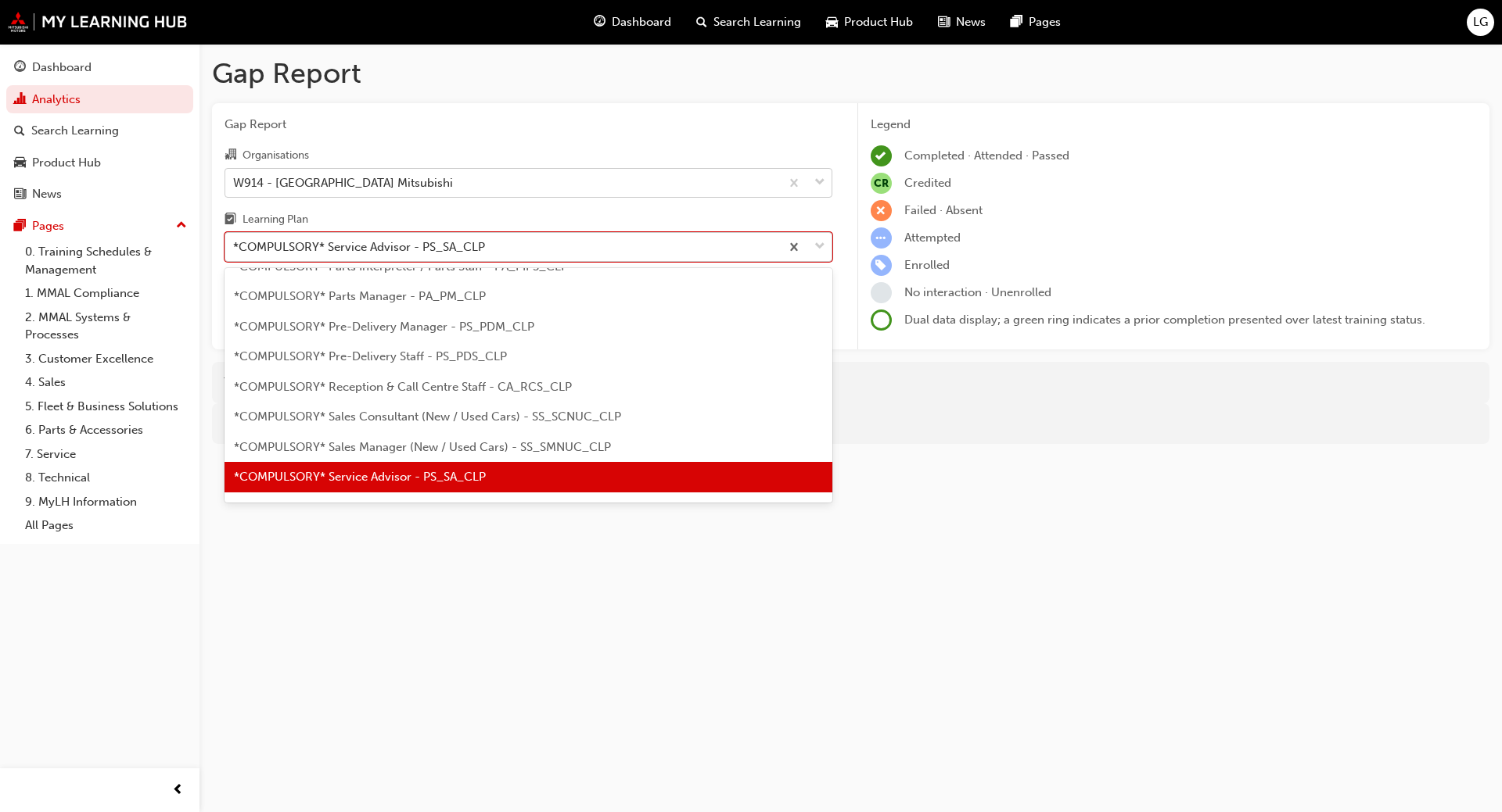
click at [345, 260] on div "*COMPULSORY* Service Advisor - PS_SA_CLP" at bounding box center [502, 248] width 555 height 27
click at [235, 253] on input "Learning Plan option *COMPULSORY* Service Advisor - PS_SA_CLP, selected. option…" at bounding box center [234, 247] width 2 height 14
